Goal: Information Seeking & Learning: Learn about a topic

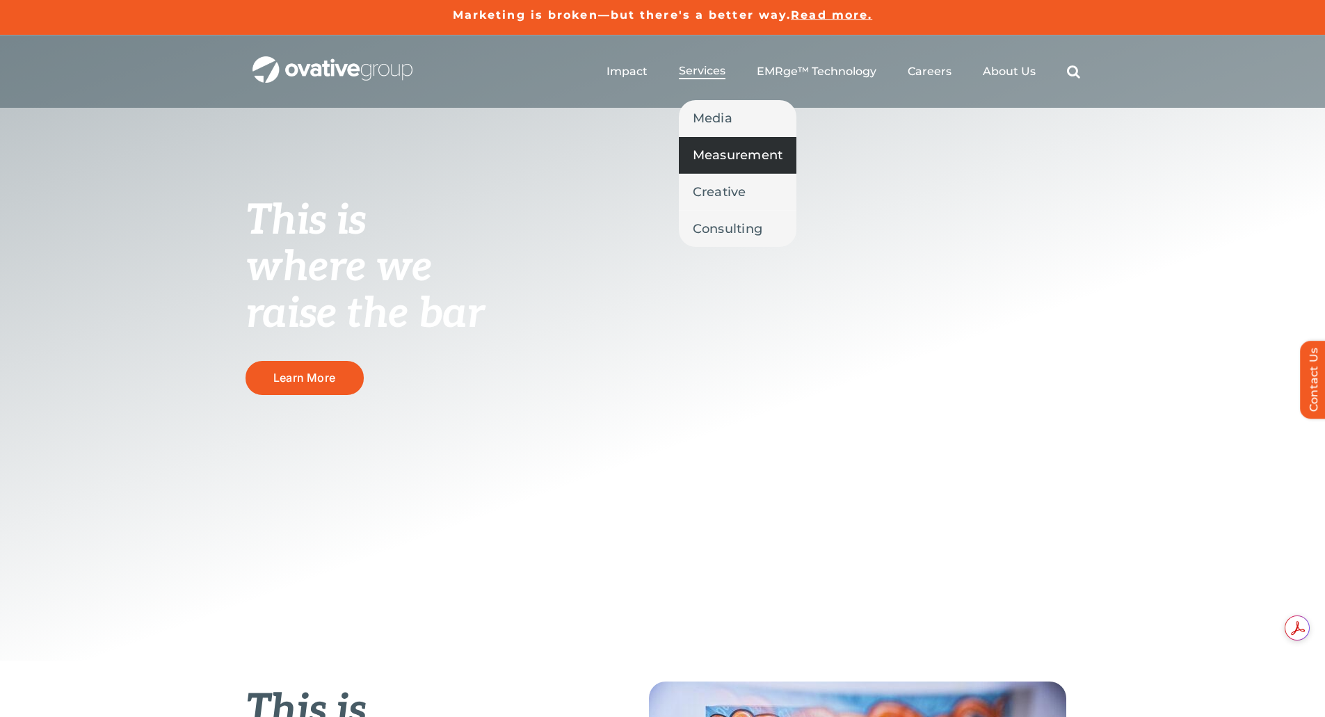
click at [726, 159] on span "Measurement" at bounding box center [738, 154] width 90 height 19
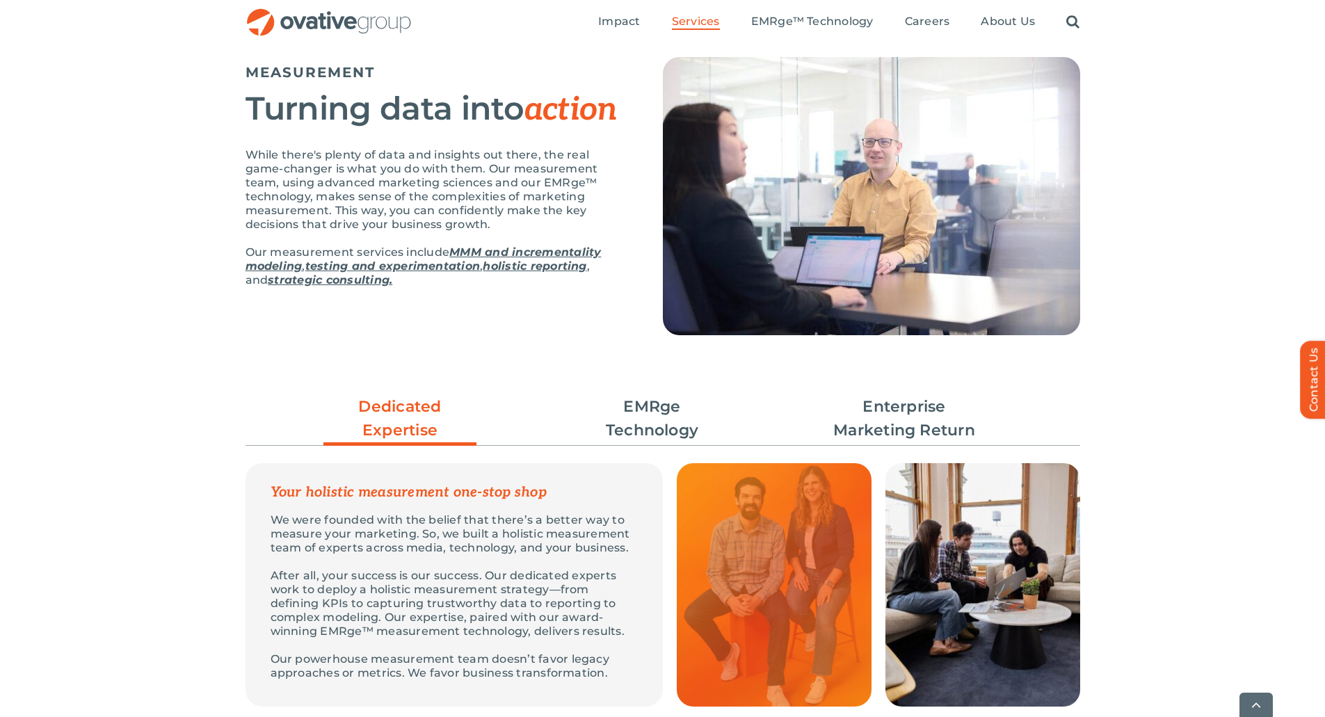
scroll to position [209, 0]
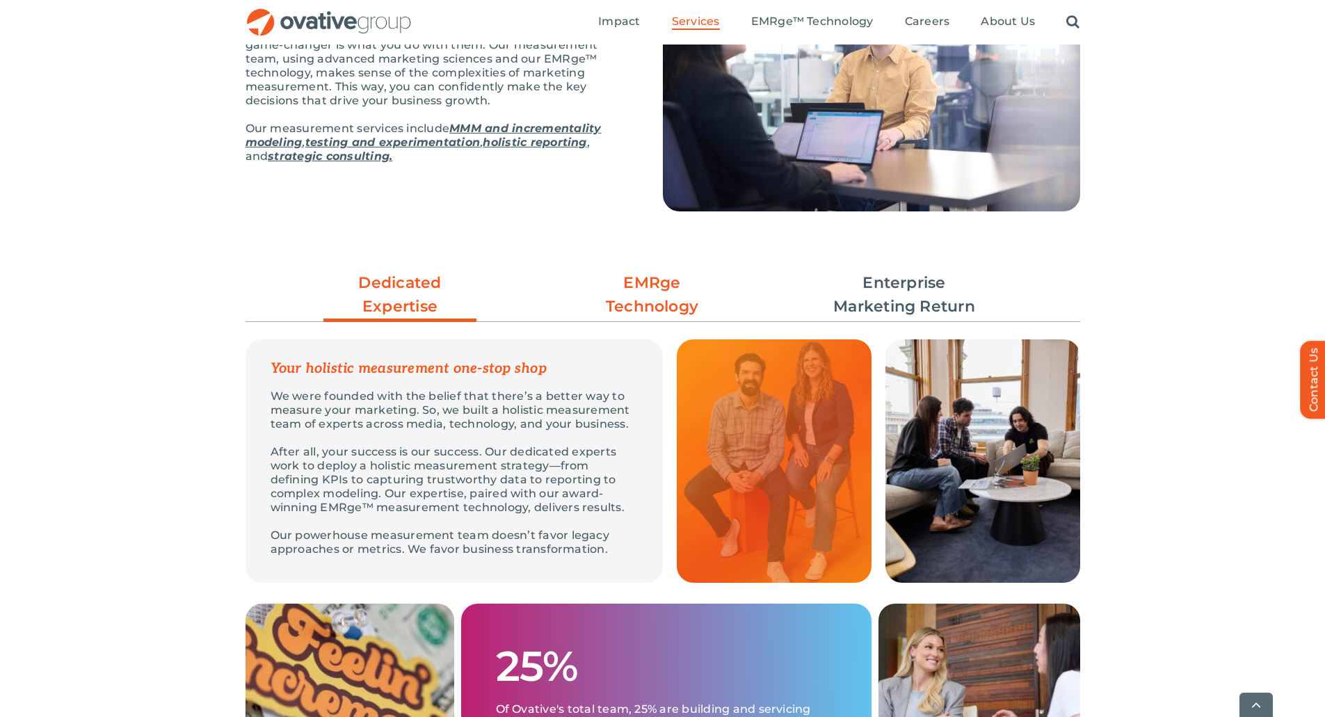
click at [657, 305] on link "EMRge Technology" at bounding box center [652, 294] width 153 height 47
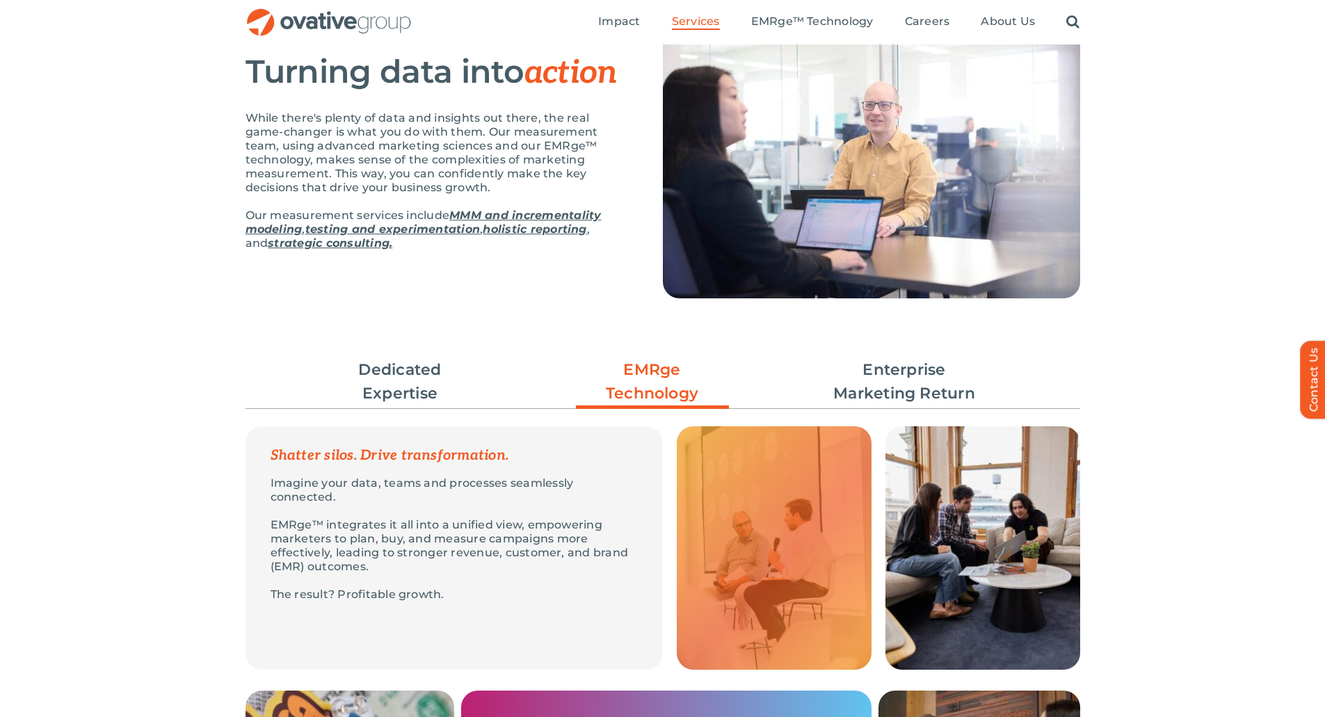
scroll to position [0, 0]
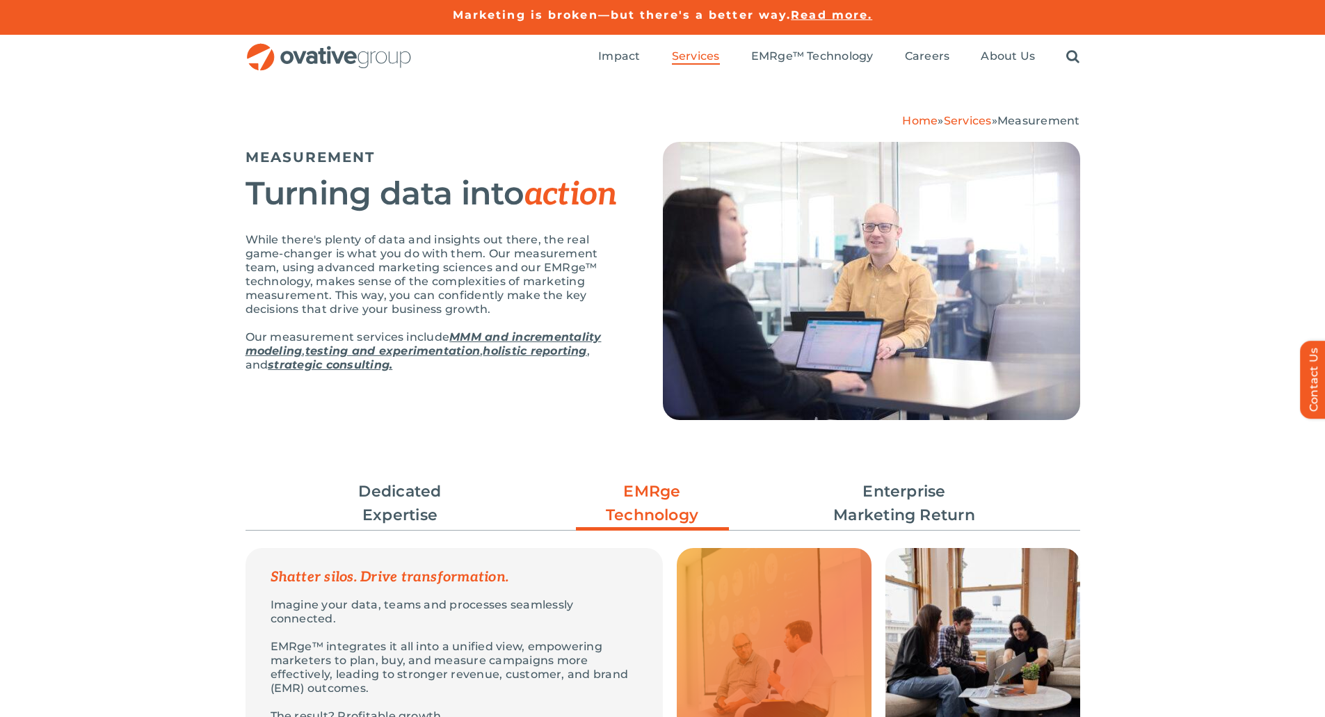
click at [805, 65] on ul "Impact Expert Insights Case Studies Awards & Press Services Media Measurement C…" at bounding box center [838, 57] width 481 height 45
click at [804, 63] on span "EMRge™ Technology" at bounding box center [812, 56] width 122 height 14
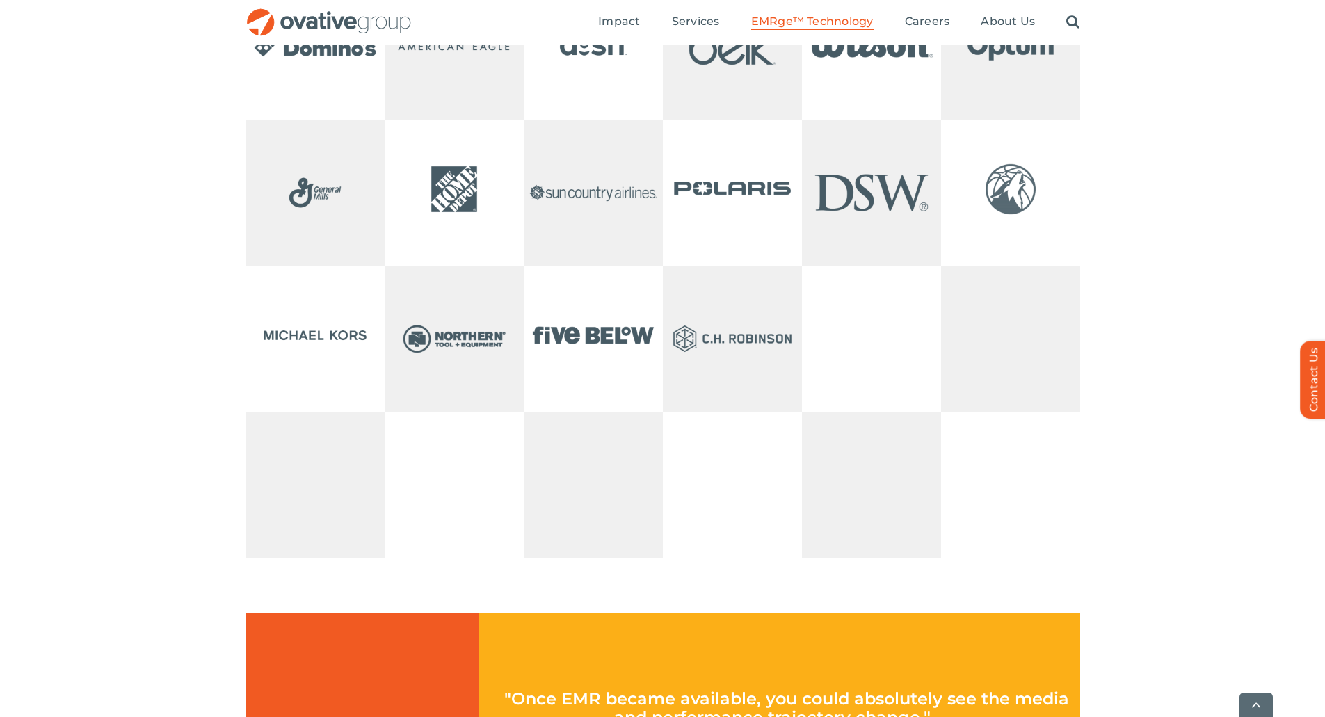
scroll to position [2783, 0]
